Goal: Navigation & Orientation: Find specific page/section

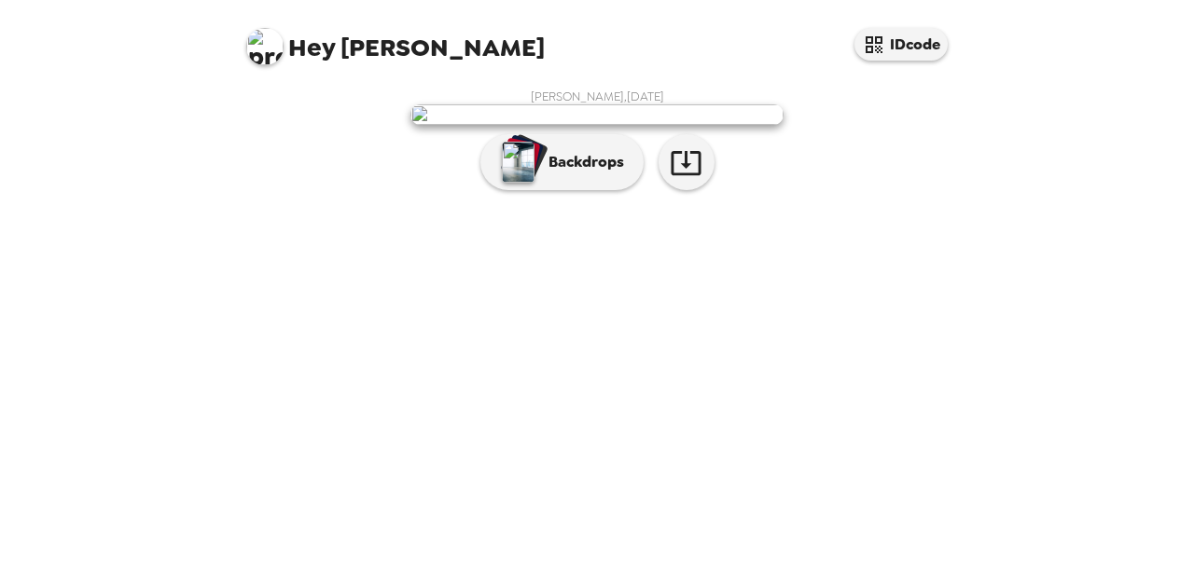
scroll to position [94, 0]
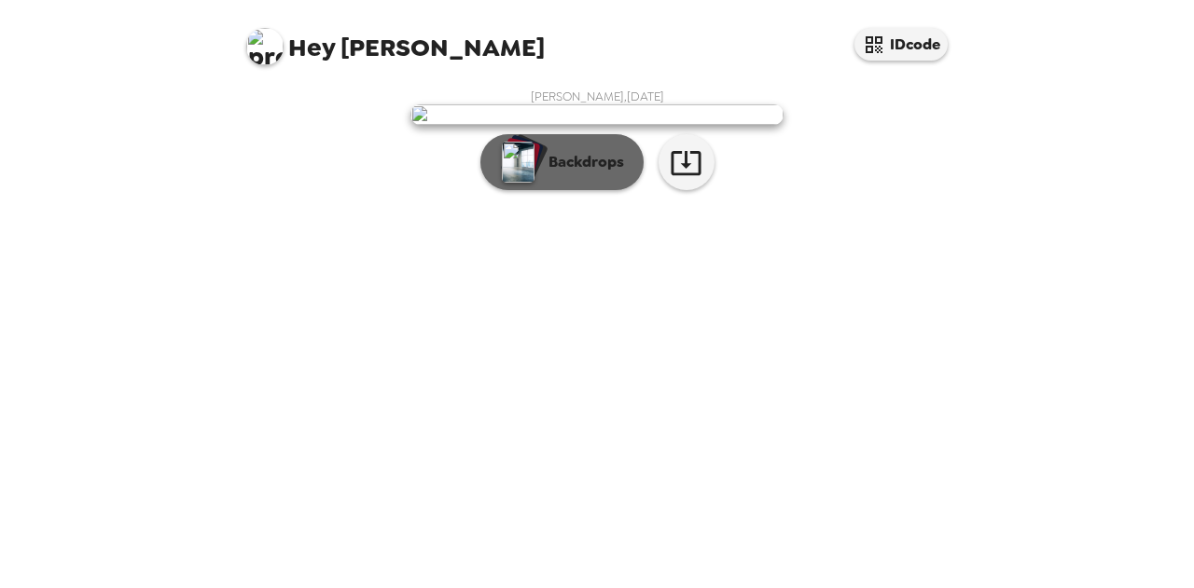
click at [502, 183] on img "button" at bounding box center [518, 162] width 33 height 41
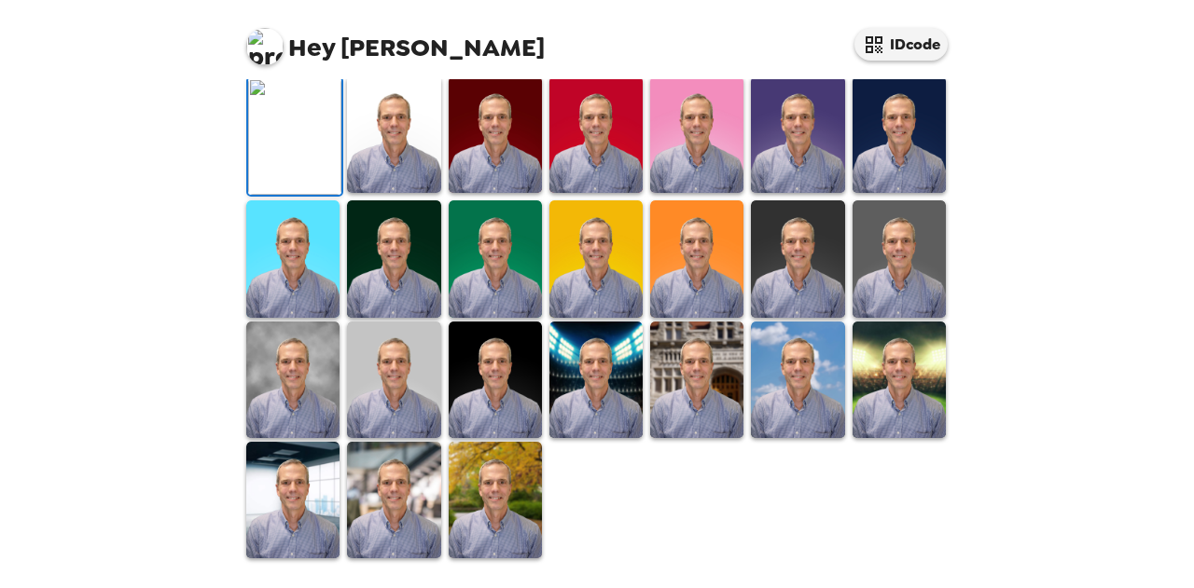
scroll to position [351, 0]
click at [864, 317] on img at bounding box center [898, 258] width 93 height 117
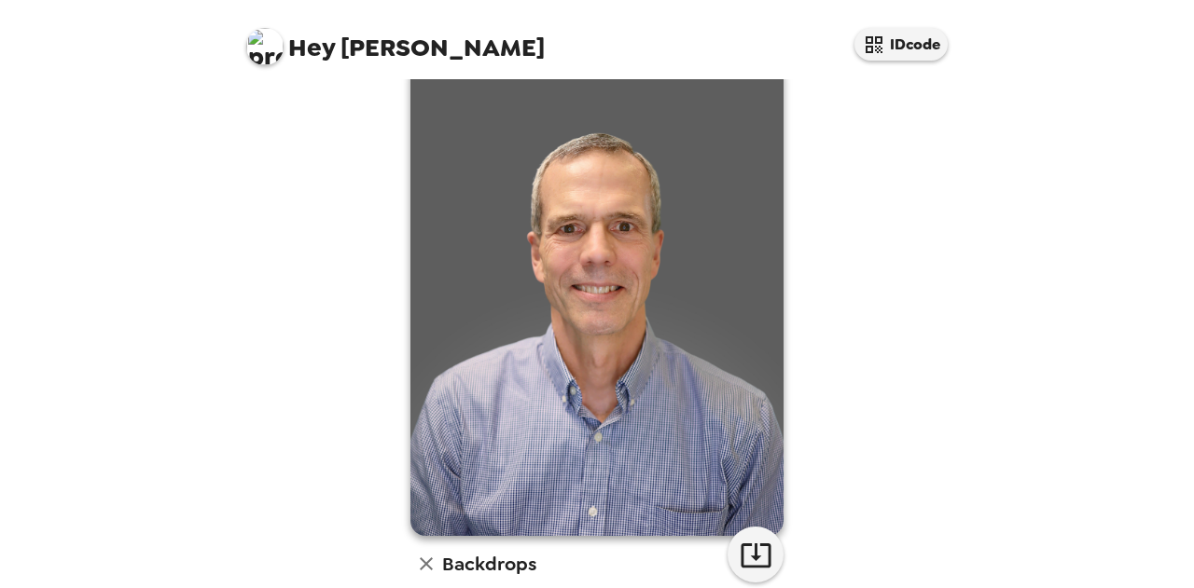
scroll to position [4, 0]
